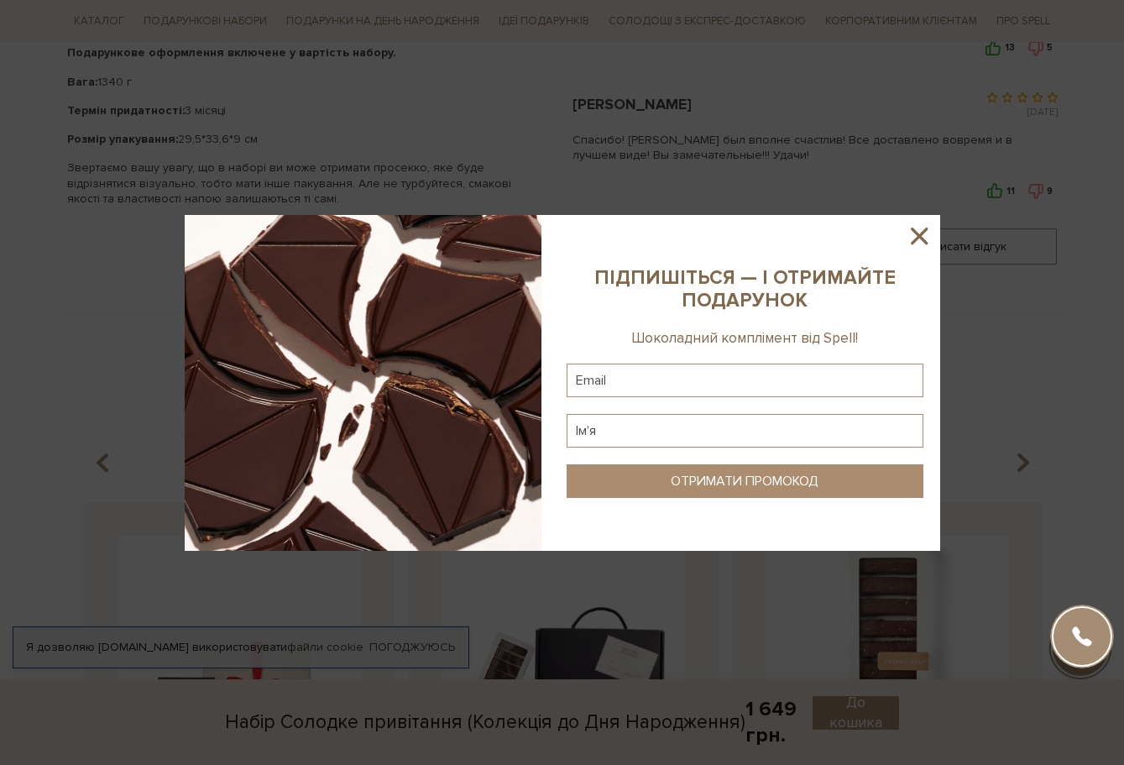
scroll to position [1098, 1]
click at [931, 234] on icon at bounding box center [919, 236] width 29 height 29
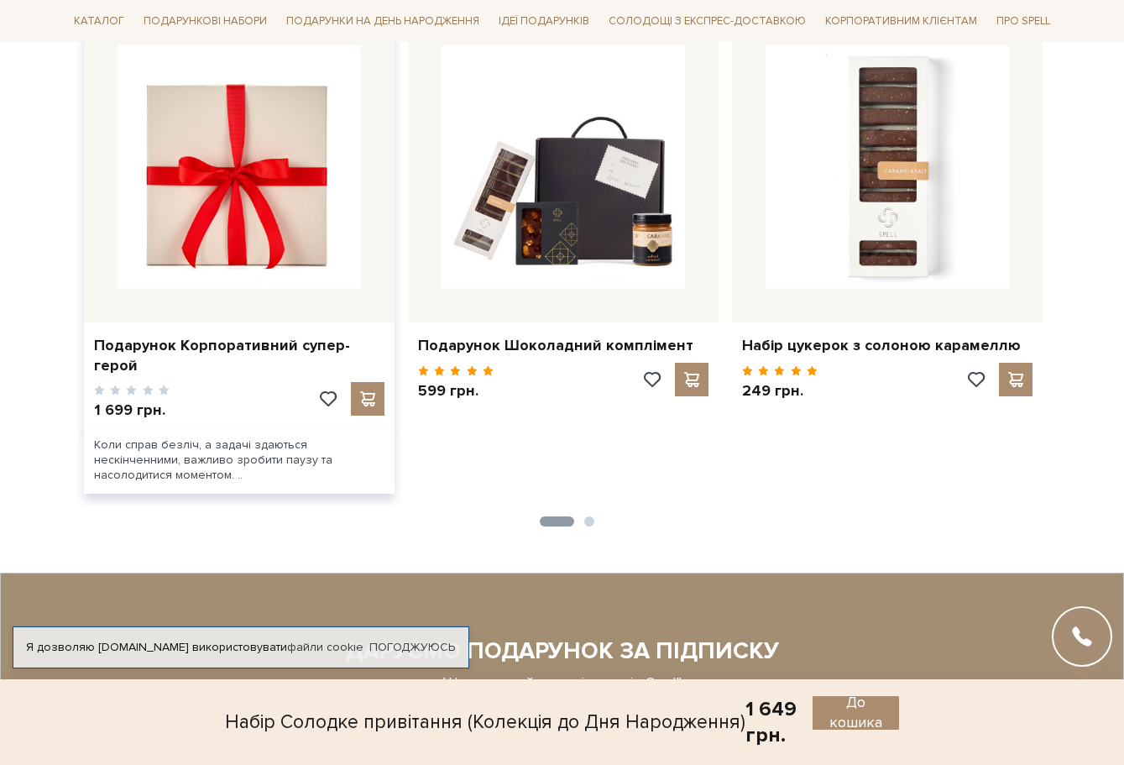
scroll to position [1589, 0]
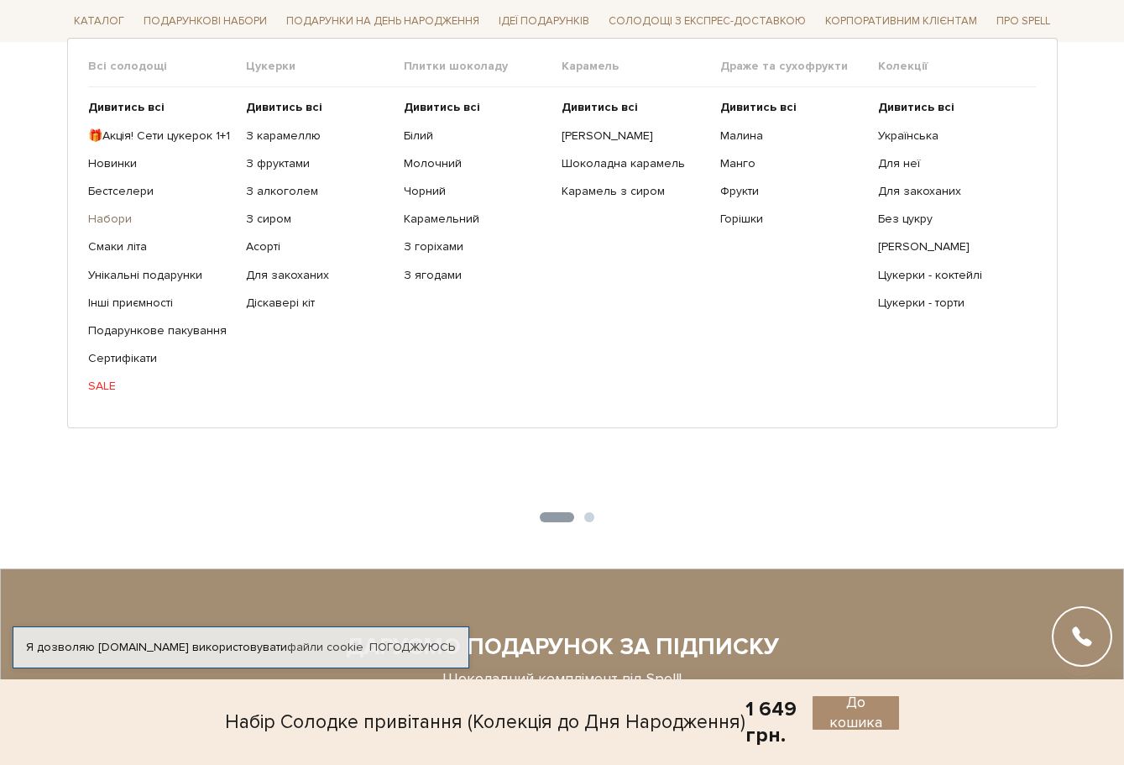
click at [124, 216] on link "Набори" at bounding box center [160, 218] width 145 height 15
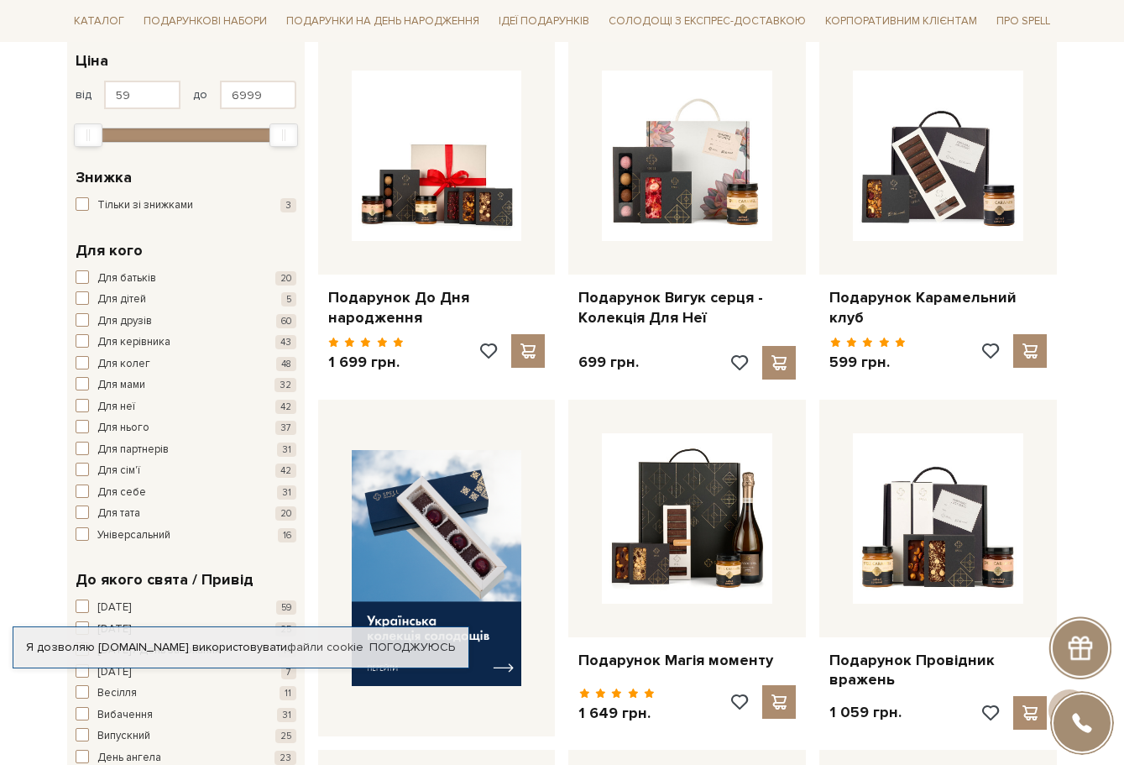
scroll to position [287, 0]
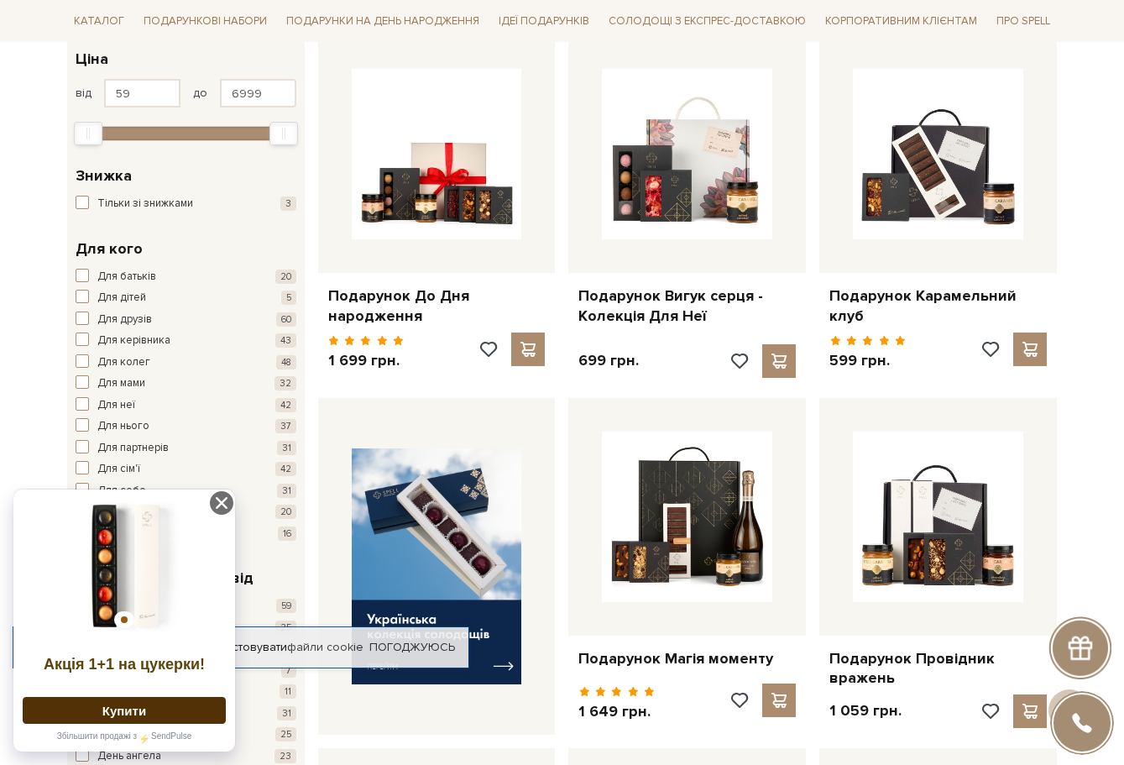
click at [128, 397] on span "Для неї" at bounding box center [116, 405] width 38 height 17
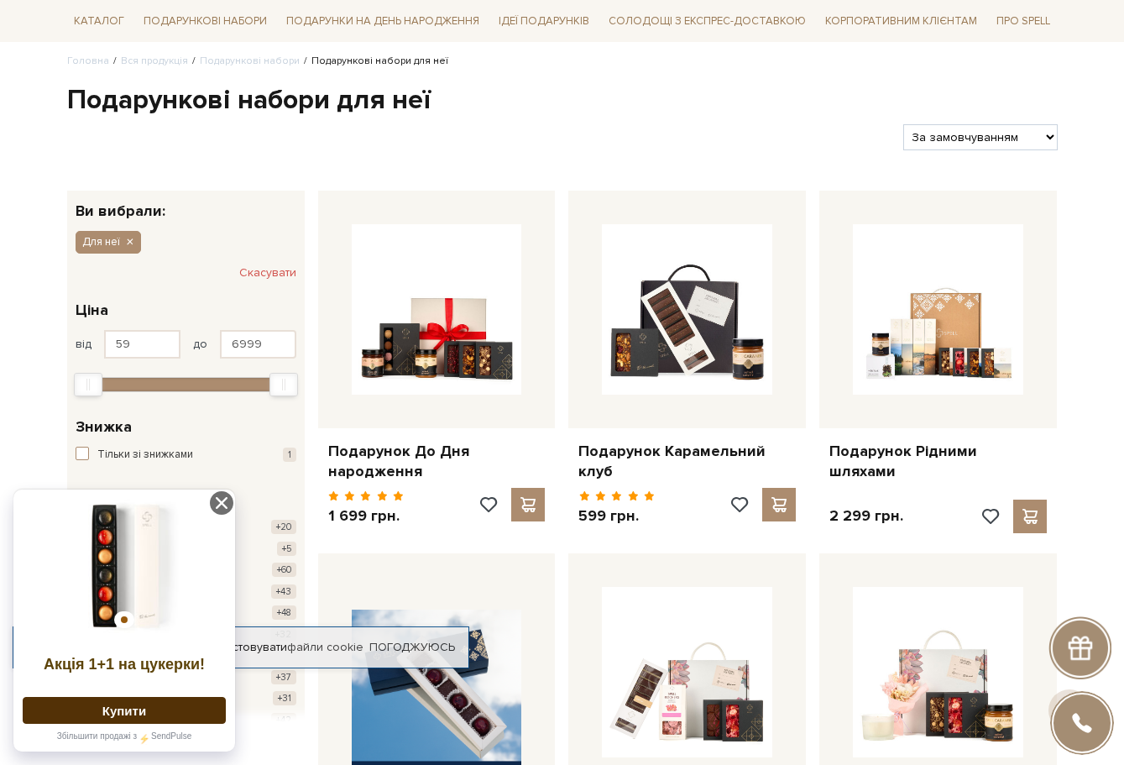
scroll to position [154, 0]
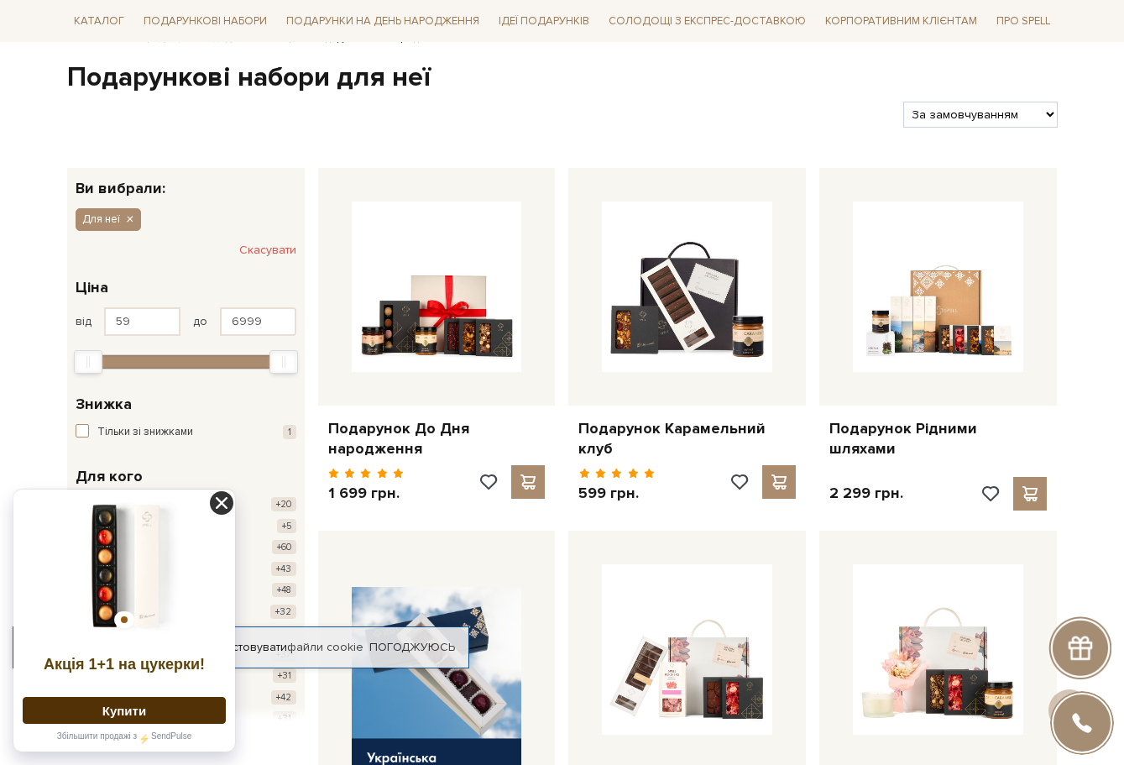
click at [223, 503] on icon at bounding box center [221, 502] width 23 height 23
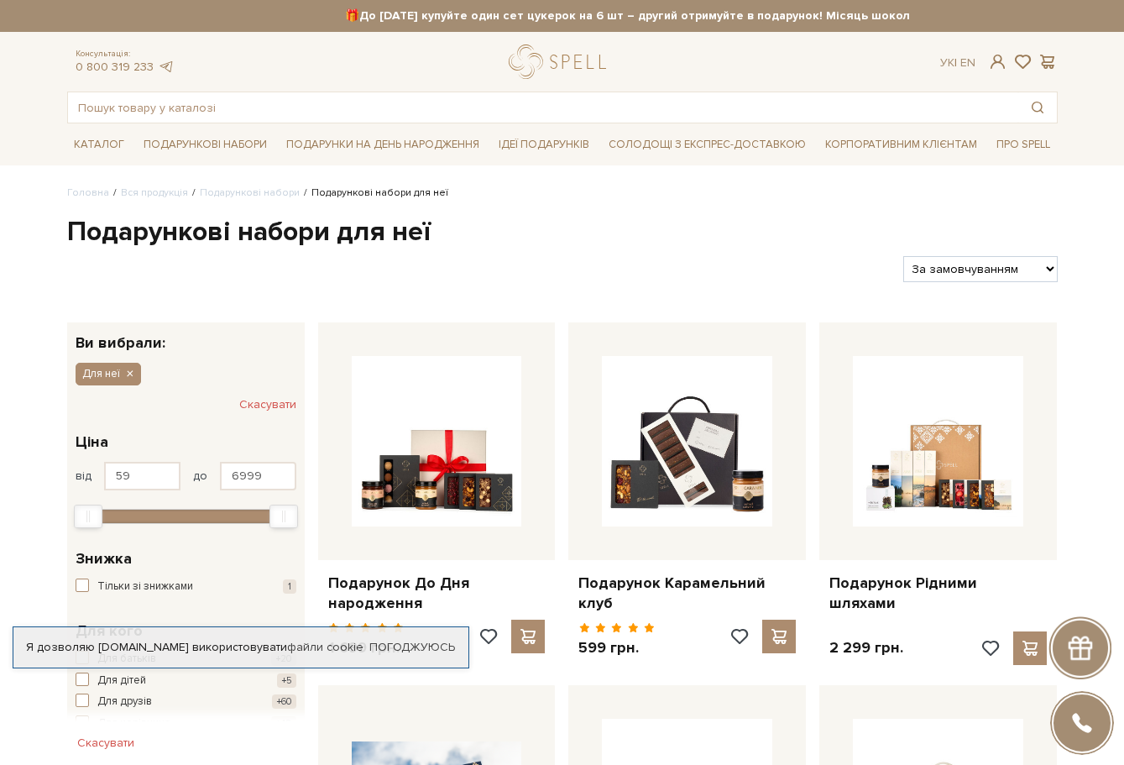
scroll to position [0, 0]
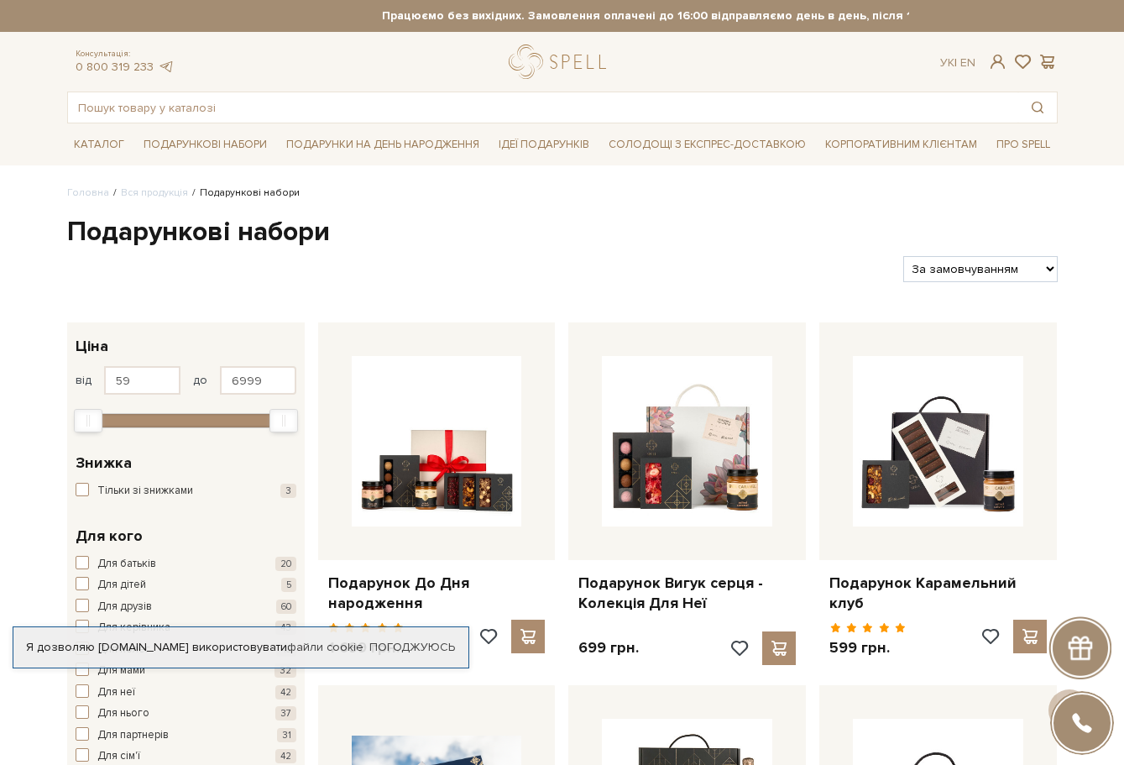
scroll to position [287, 0]
